Goal: Use online tool/utility: Utilize a website feature to perform a specific function

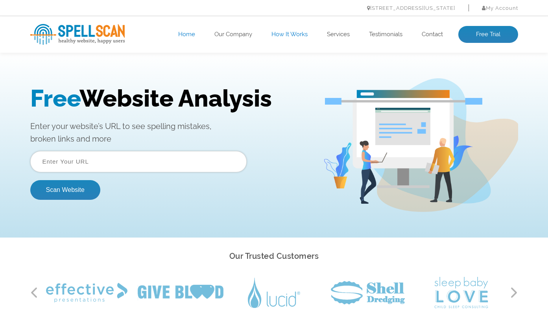
click at [286, 35] on link "How It Works" at bounding box center [289, 35] width 36 height 8
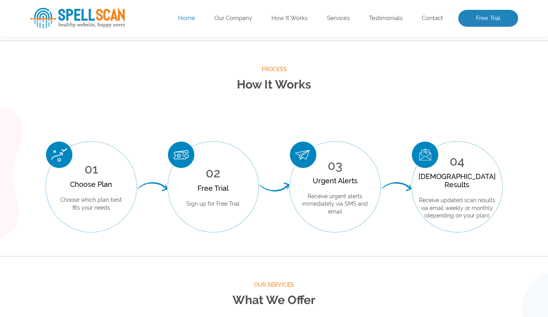
scroll to position [291, 0]
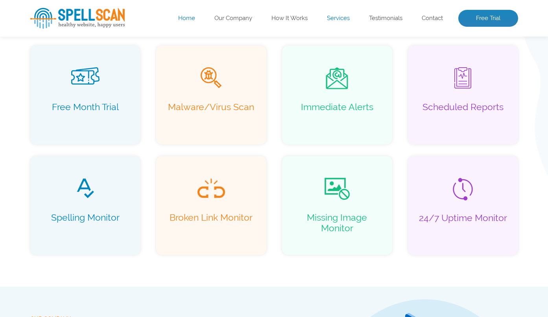
click at [340, 17] on link "Services" at bounding box center [338, 19] width 23 height 8
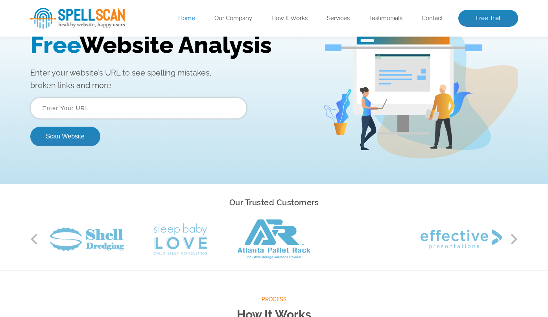
scroll to position [47, 0]
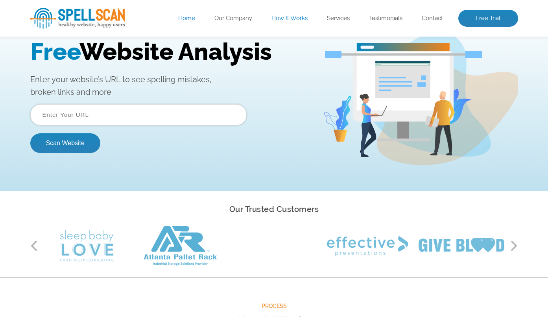
click at [301, 20] on link "How It Works" at bounding box center [289, 19] width 36 height 8
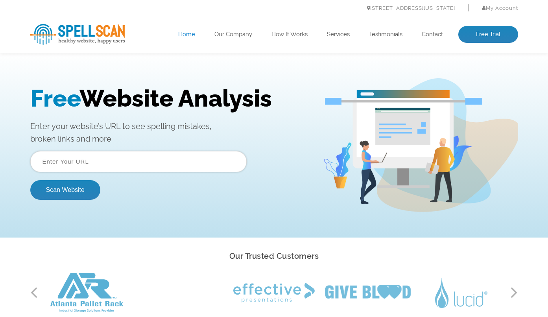
scroll to position [0, 0]
click at [158, 156] on input "text" at bounding box center [138, 161] width 216 height 21
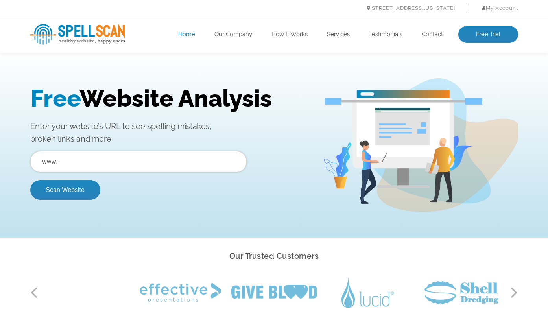
paste input "[URL][DOMAIN_NAME]"
type input "[URL][DOMAIN_NAME]"
click at [66, 187] on button "Scan Website" at bounding box center [65, 190] width 70 height 20
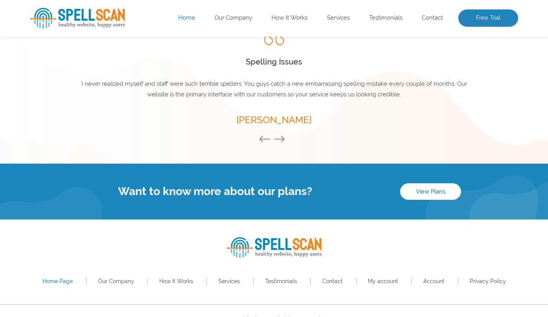
scroll to position [1104, 0]
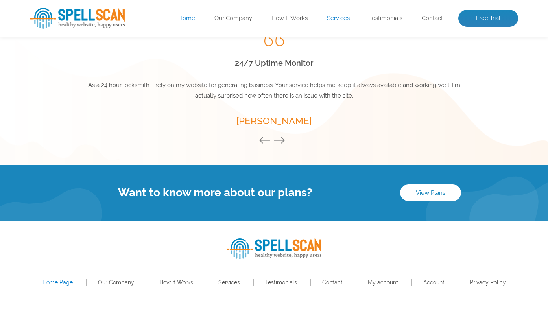
click at [343, 20] on link "Services" at bounding box center [338, 19] width 23 height 8
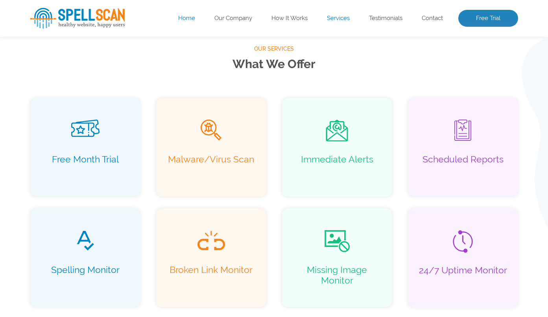
scroll to position [506, 0]
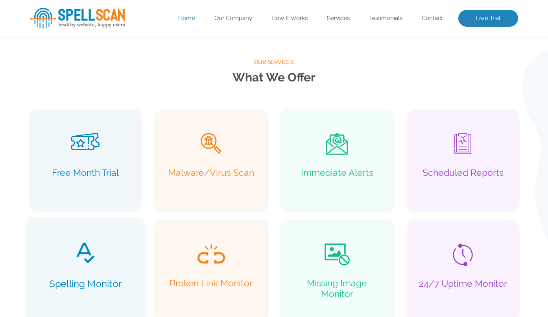
click at [101, 250] on span at bounding box center [85, 254] width 100 height 24
click at [88, 268] on div "Spelling Monitor" at bounding box center [85, 271] width 117 height 105
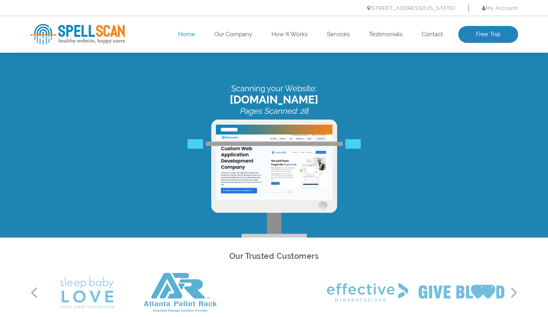
scroll to position [0, 0]
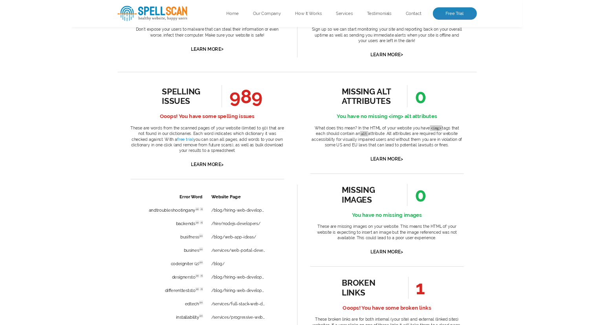
scroll to position [412, 0]
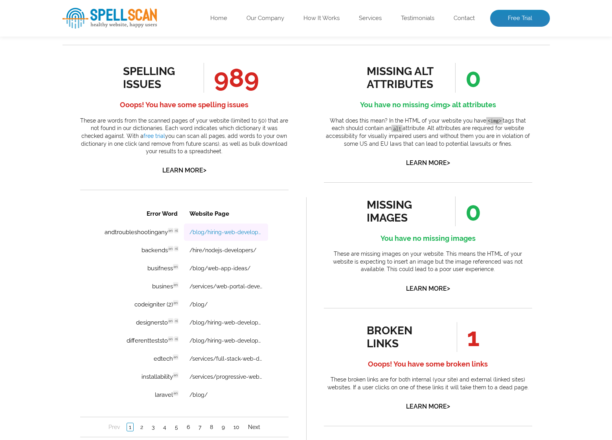
click at [205, 233] on link "/blog/hiring-web-developer/" at bounding box center [225, 232] width 73 height 6
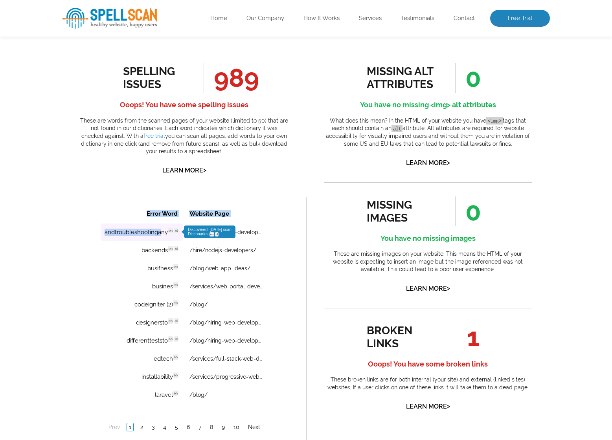
drag, startPoint x: 98, startPoint y: 234, endPoint x: 160, endPoint y: 233, distance: 61.3
click at [161, 234] on div "Error Word Website Page andtroubleshootingany en nl Discovered: 09-17-2025 scan…" at bounding box center [184, 320] width 208 height 233
click at [104, 236] on td "andtroubleshootingany en nl Discovered: 09-17-2025 scan Dictionaries: en nl" at bounding box center [141, 232] width 83 height 17
drag, startPoint x: 172, startPoint y: 235, endPoint x: 104, endPoint y: 232, distance: 68.4
click at [104, 232] on td "andtroubleshootingany en nl Discovered: 09-17-2025 scan Dictionaries: en nl" at bounding box center [141, 232] width 83 height 17
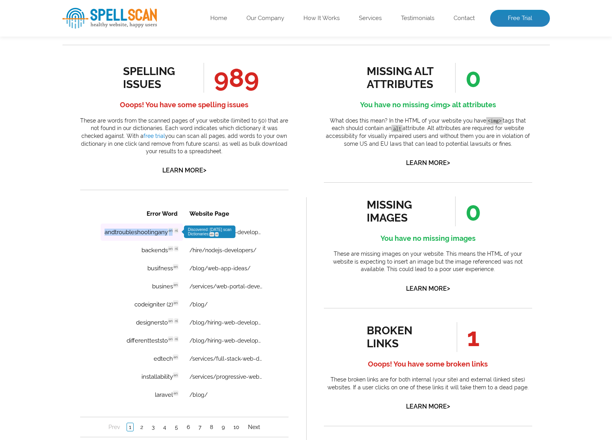
copy td "andtroubleshootingany en"
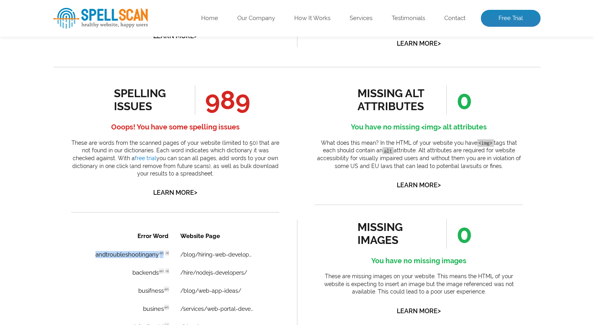
scroll to position [393, 0]
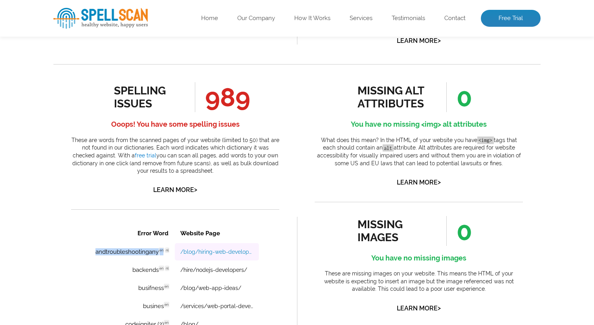
click at [211, 254] on link "/blog/hiring-web-developer/" at bounding box center [216, 251] width 73 height 6
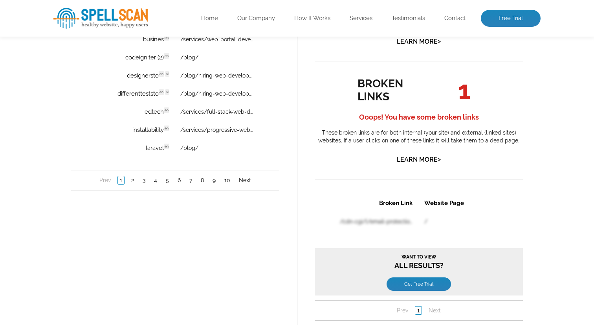
scroll to position [676, 0]
